Goal: Information Seeking & Learning: Learn about a topic

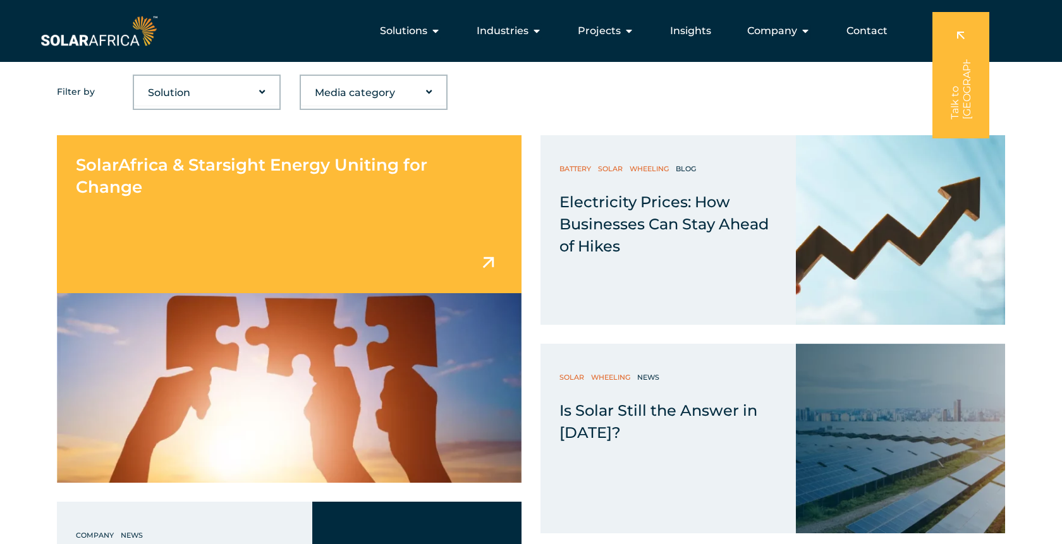
scroll to position [444, 0]
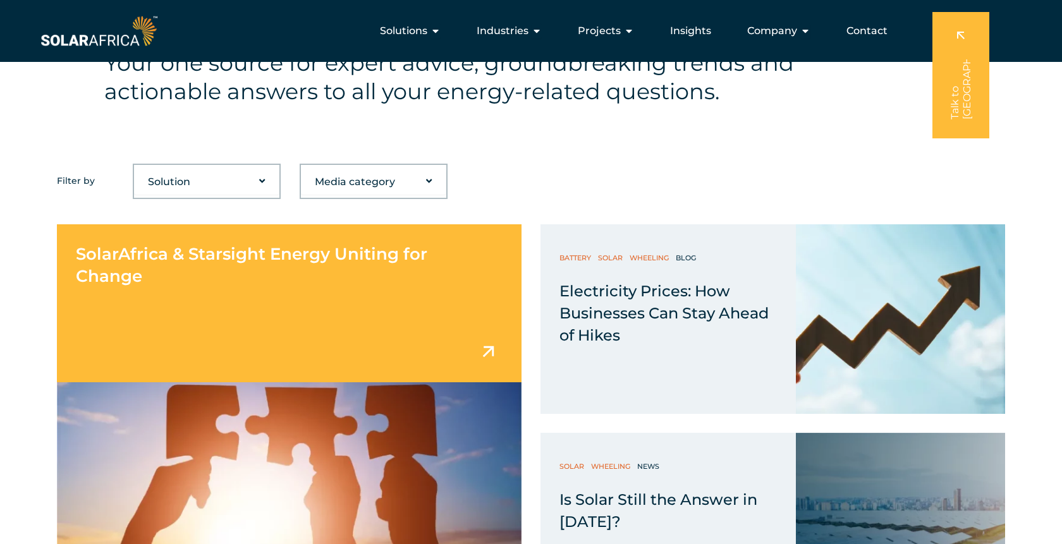
click at [379, 370] on div "SolarAfrica & Starsight Energy Uniting for Change" at bounding box center [289, 303] width 465 height 158
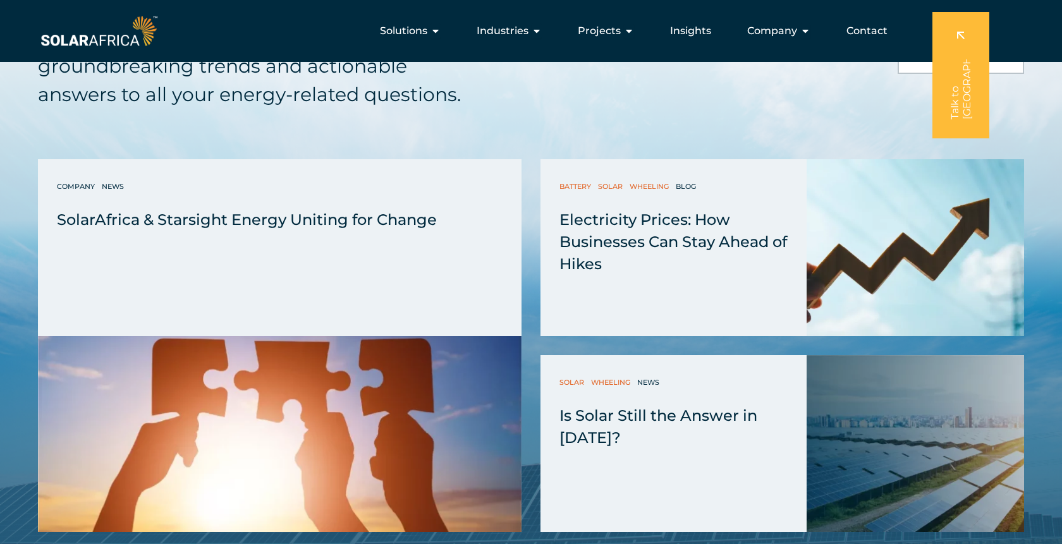
scroll to position [2814, 0]
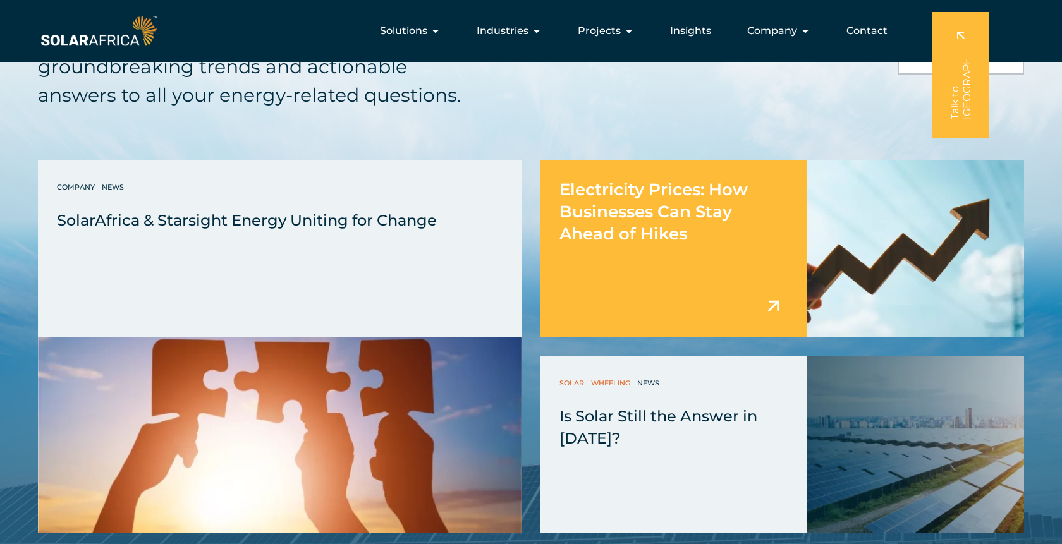
click at [635, 180] on span "Electricity Prices: How Businesses Can Stay Ahead of Hikes" at bounding box center [653, 212] width 188 height 64
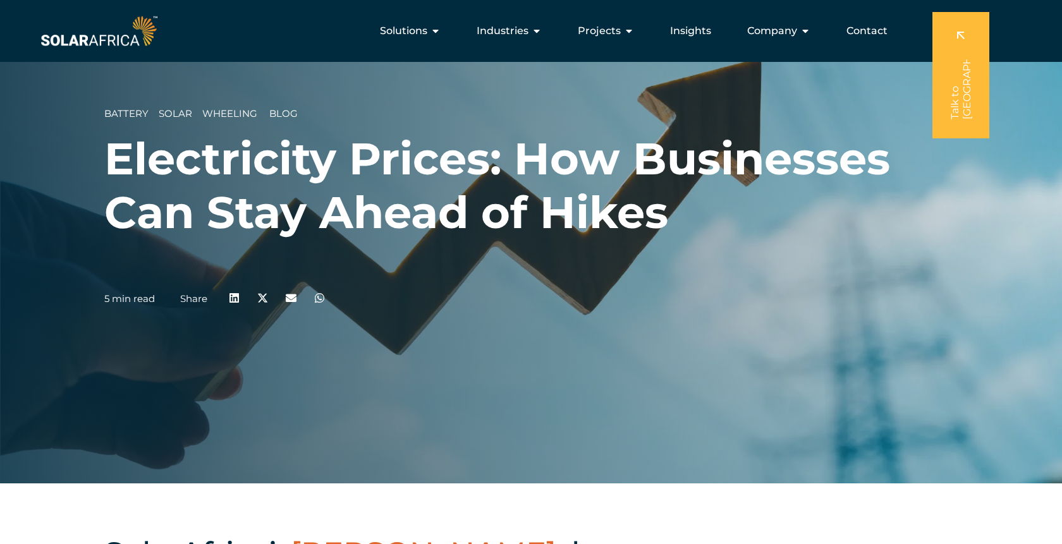
scroll to position [58, 0]
